Goal: Information Seeking & Learning: Find specific fact

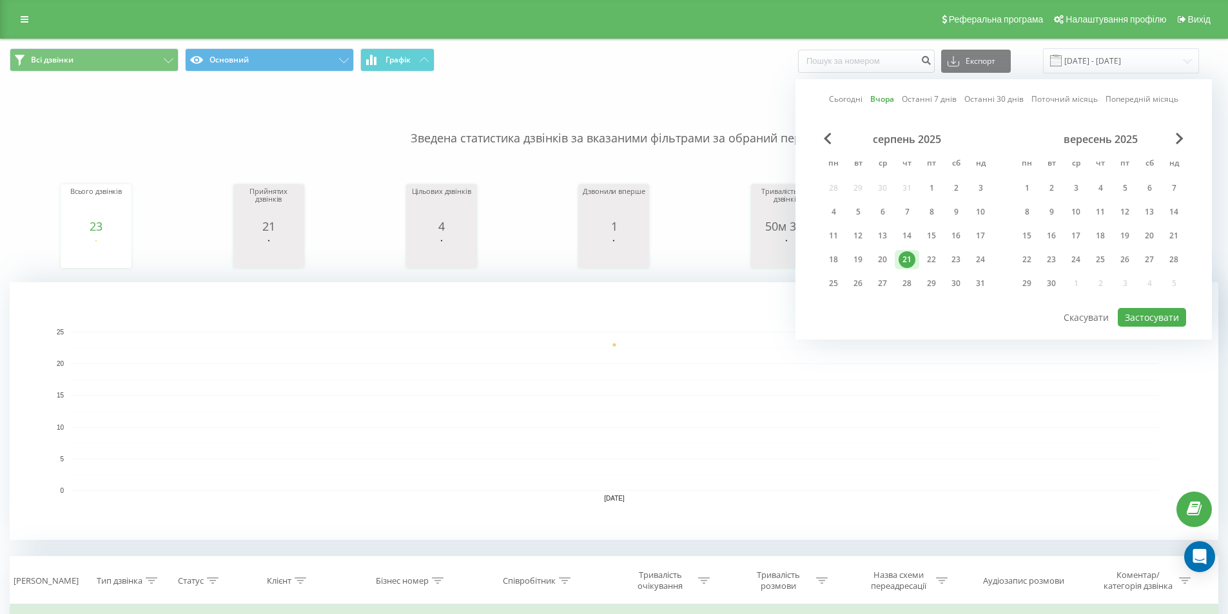
click at [936, 258] on div "22" at bounding box center [931, 259] width 17 height 17
click at [1157, 318] on button "Застосувати" at bounding box center [1152, 317] width 68 height 19
type input "[DATE] - [DATE]"
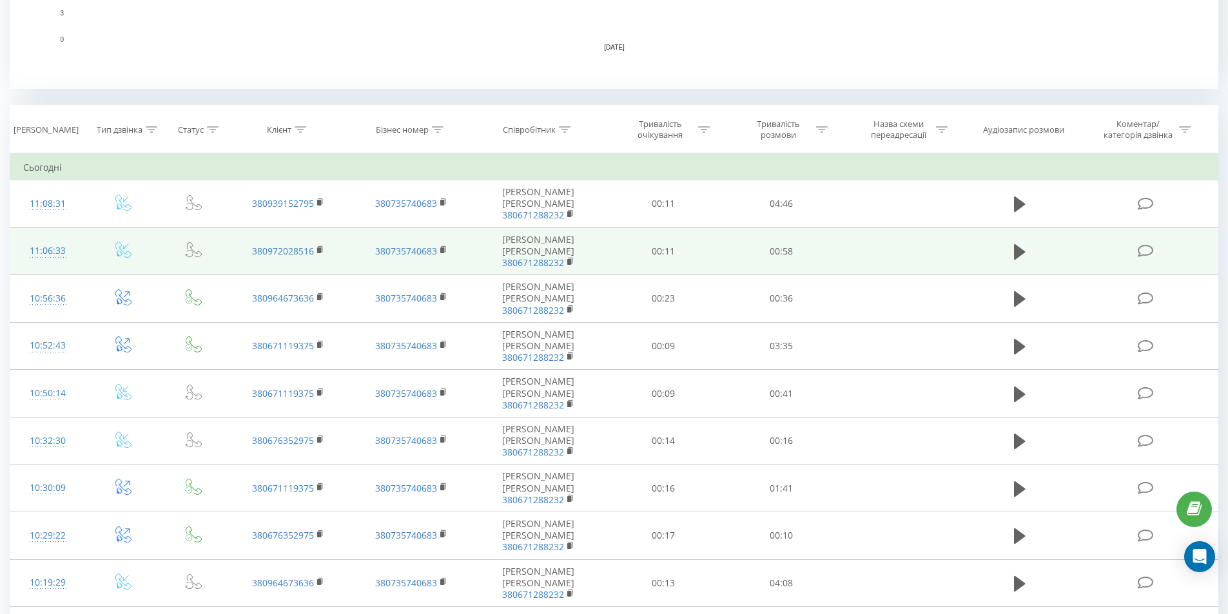
scroll to position [387, 0]
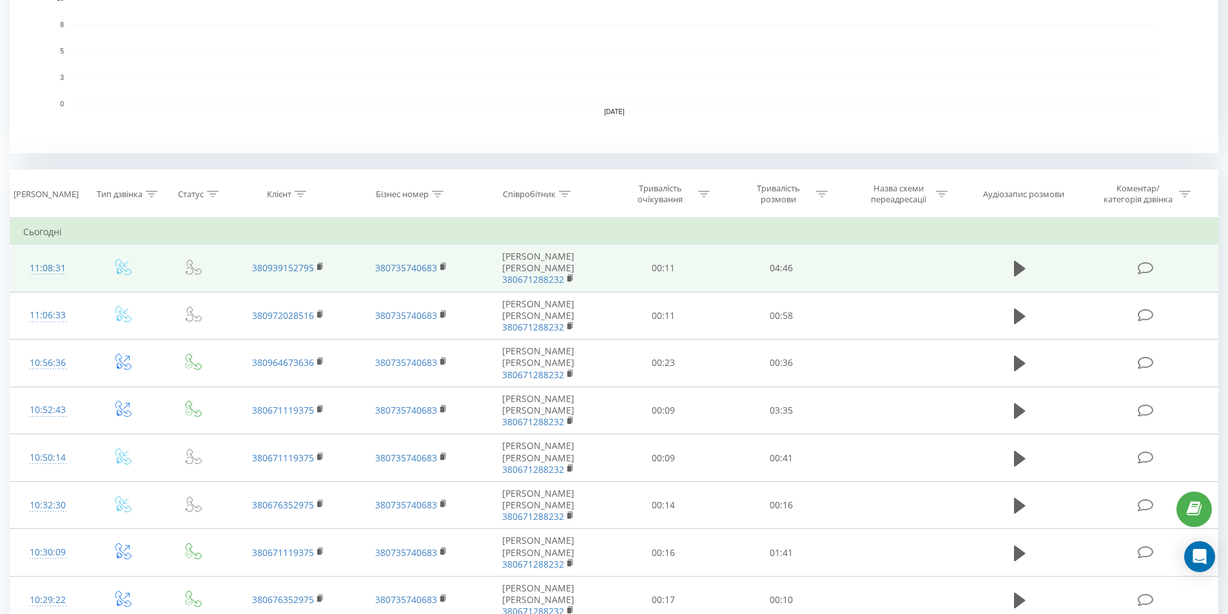
drag, startPoint x: 272, startPoint y: 268, endPoint x: 249, endPoint y: 287, distance: 29.8
click at [249, 287] on td "380939152795" at bounding box center [288, 269] width 122 height 48
drag, startPoint x: 251, startPoint y: 268, endPoint x: 315, endPoint y: 268, distance: 63.2
click at [315, 268] on td "380939152795" at bounding box center [288, 269] width 122 height 48
copy link "380939152795"
